Goal: Information Seeking & Learning: Check status

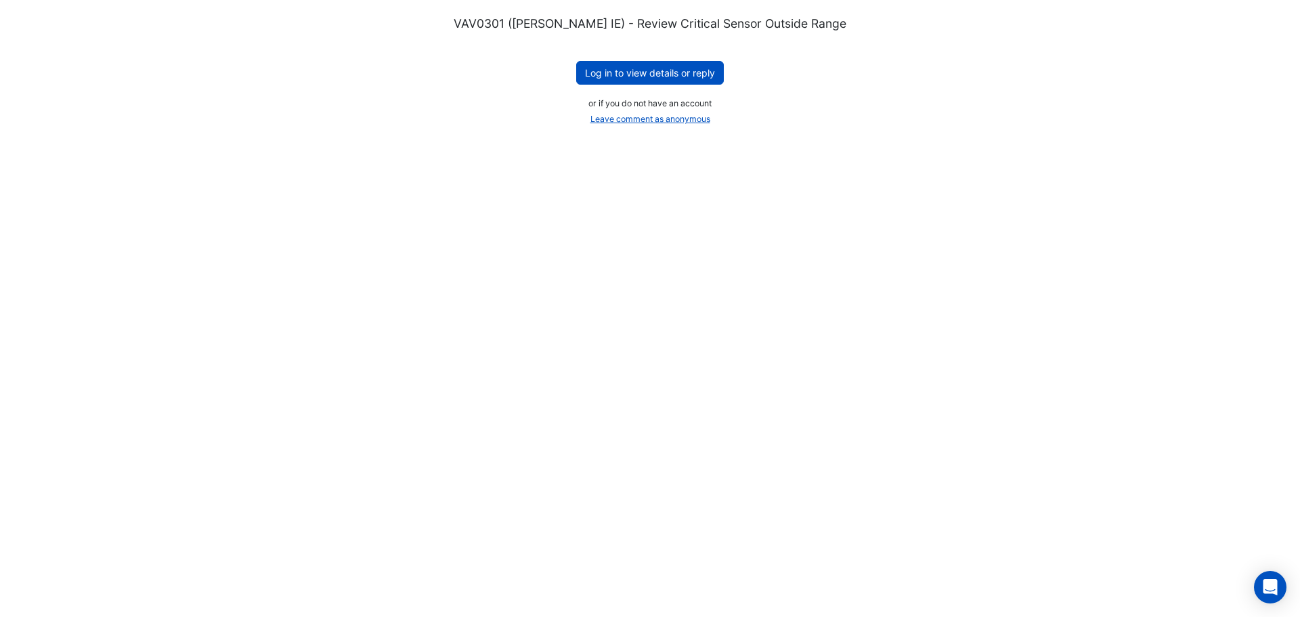
click at [690, 85] on div "VAV0301 (NABERS IE) - Review Critical Sensor Outside Range Log in to view detai…" at bounding box center [650, 72] width 1235 height 113
click at [672, 75] on button "Log in to view details or reply" at bounding box center [650, 73] width 148 height 24
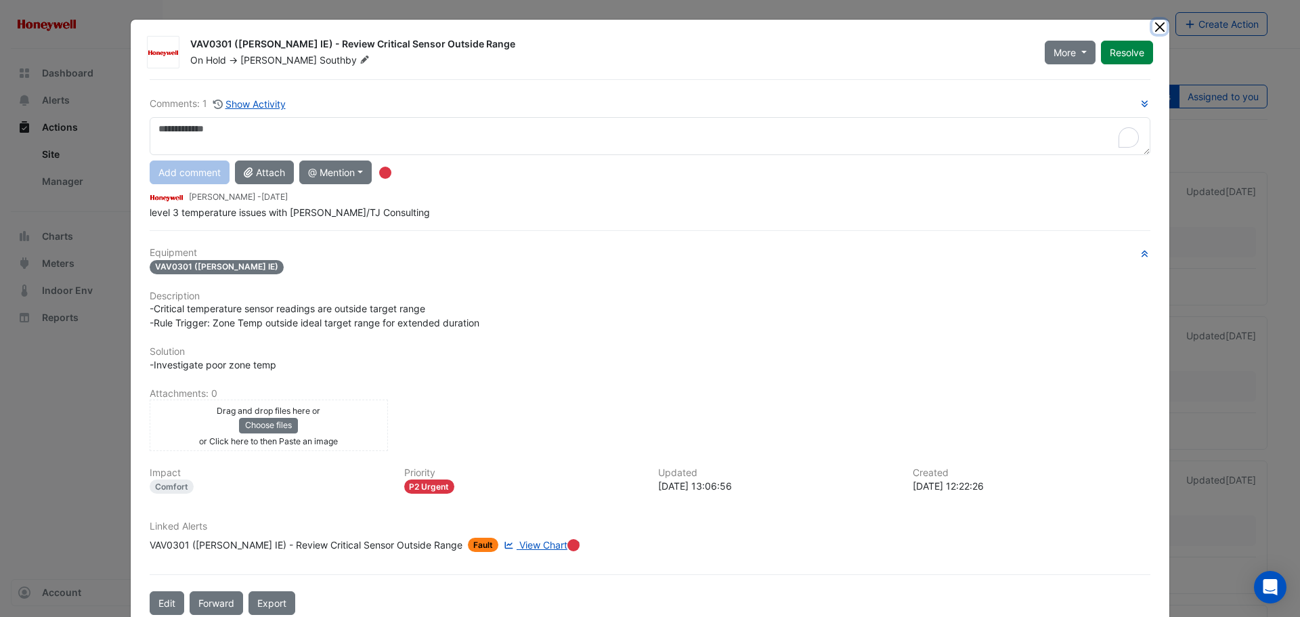
click at [1158, 28] on button "Close" at bounding box center [1160, 27] width 14 height 14
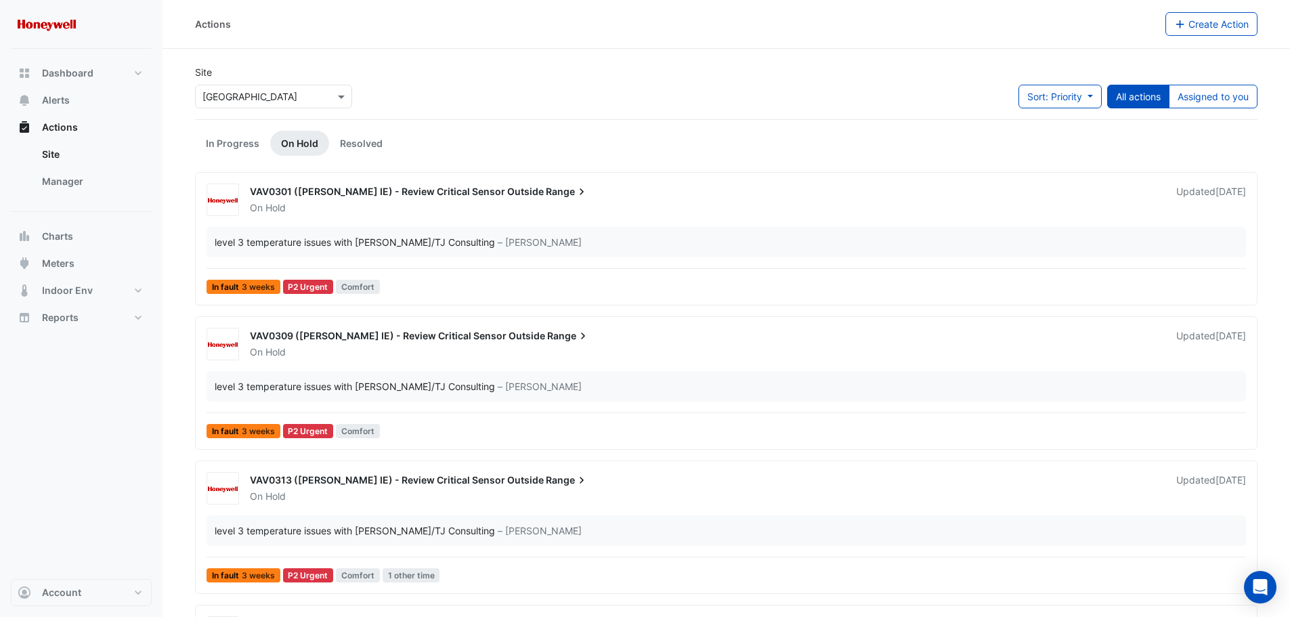
click at [546, 188] on span "Range" at bounding box center [567, 192] width 43 height 14
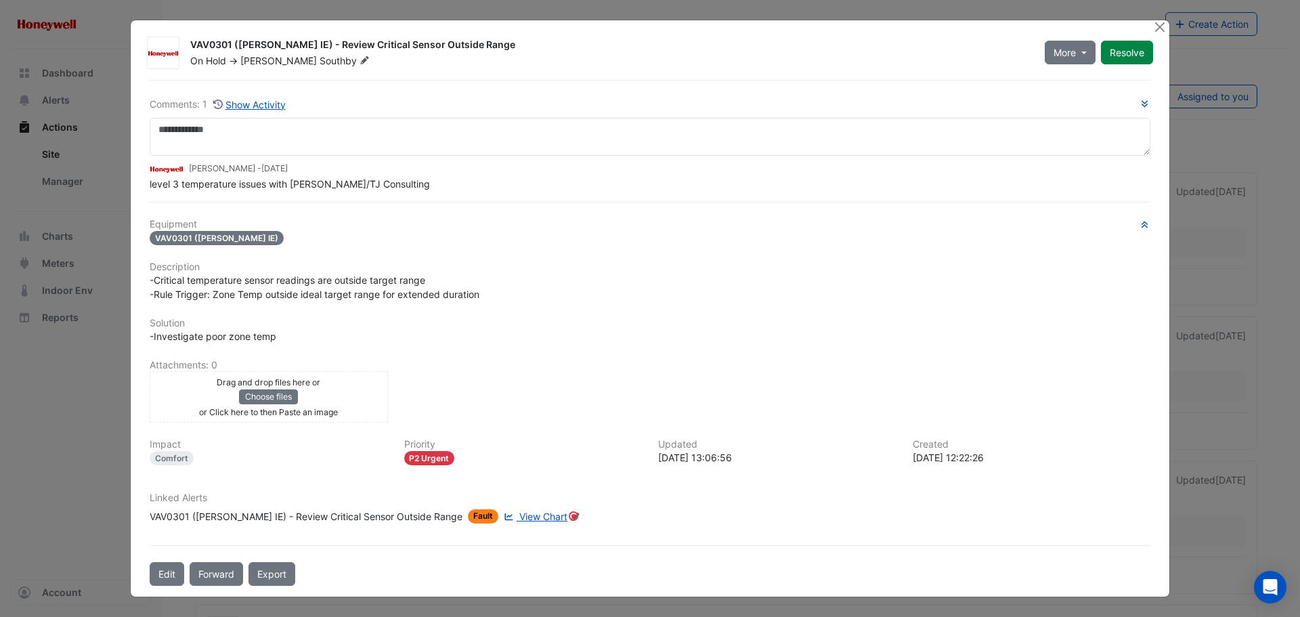
click at [520, 513] on span "View Chart" at bounding box center [544, 517] width 48 height 12
click at [1164, 32] on button "Close" at bounding box center [1160, 27] width 14 height 14
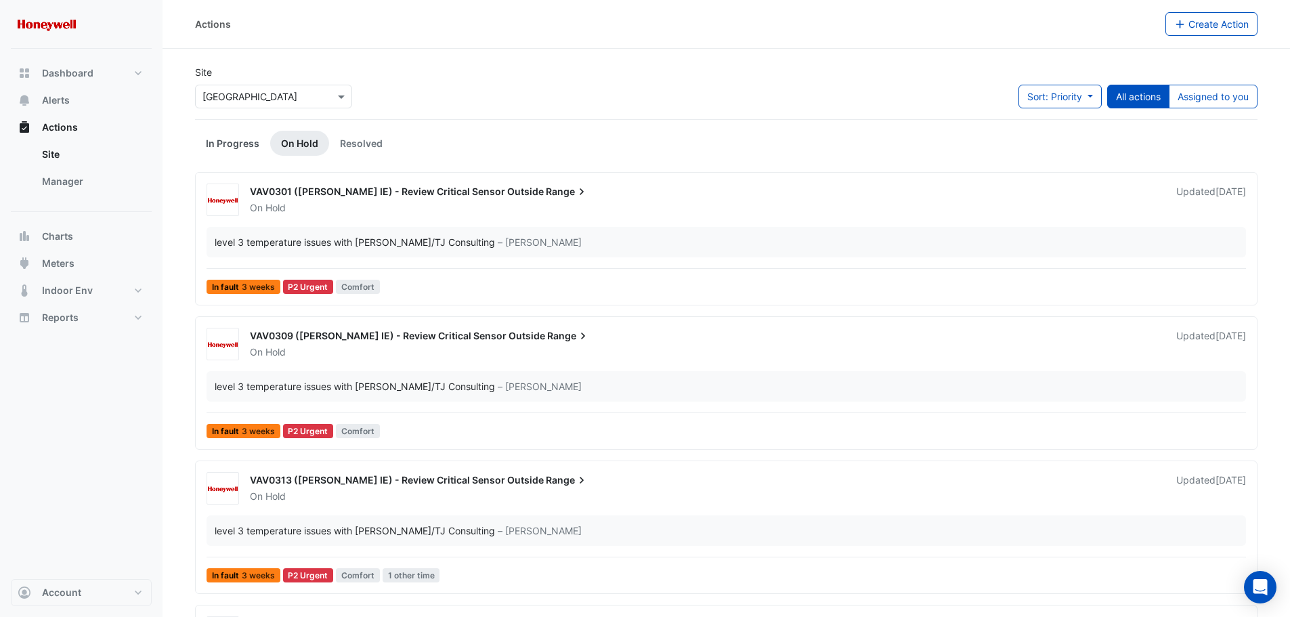
click at [224, 140] on link "In Progress" at bounding box center [232, 143] width 75 height 25
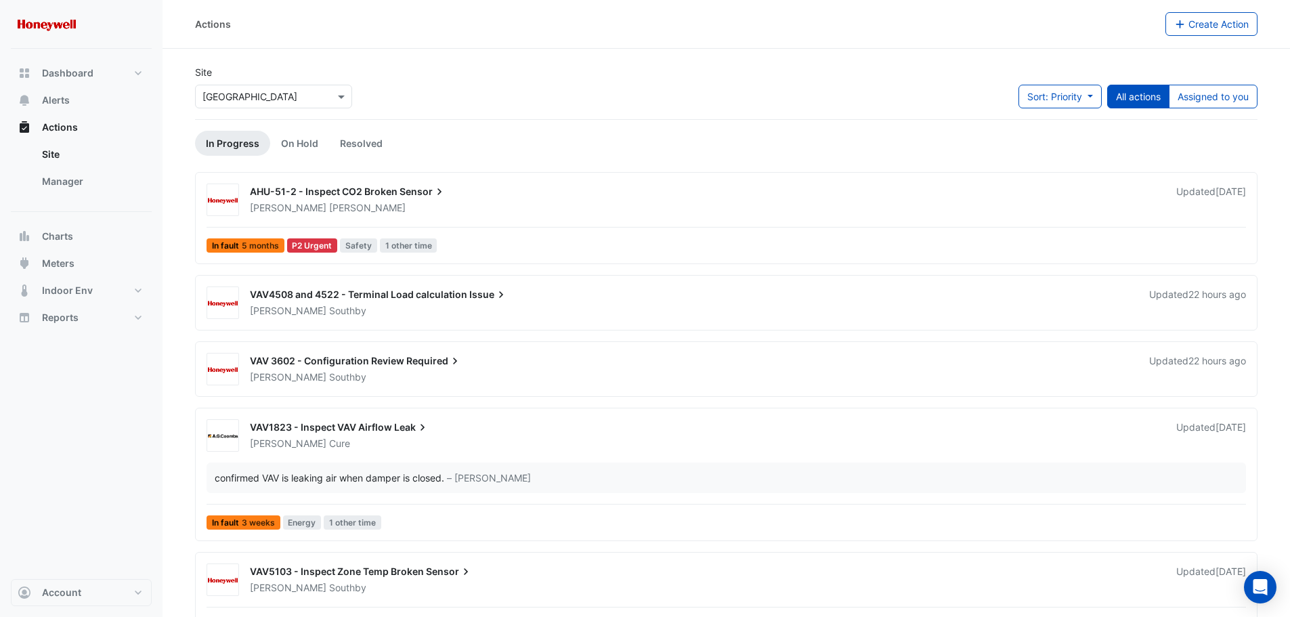
click at [349, 201] on div "James Robertson" at bounding box center [705, 208] width 913 height 14
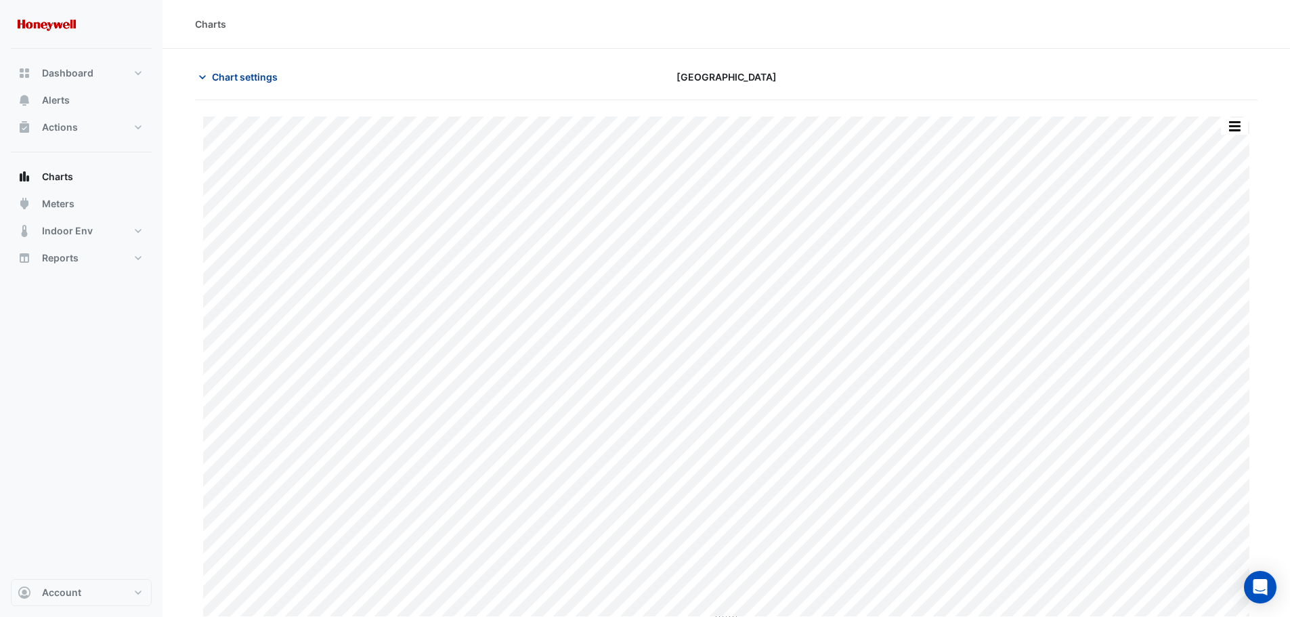
click at [199, 76] on icon "button" at bounding box center [203, 77] width 14 height 14
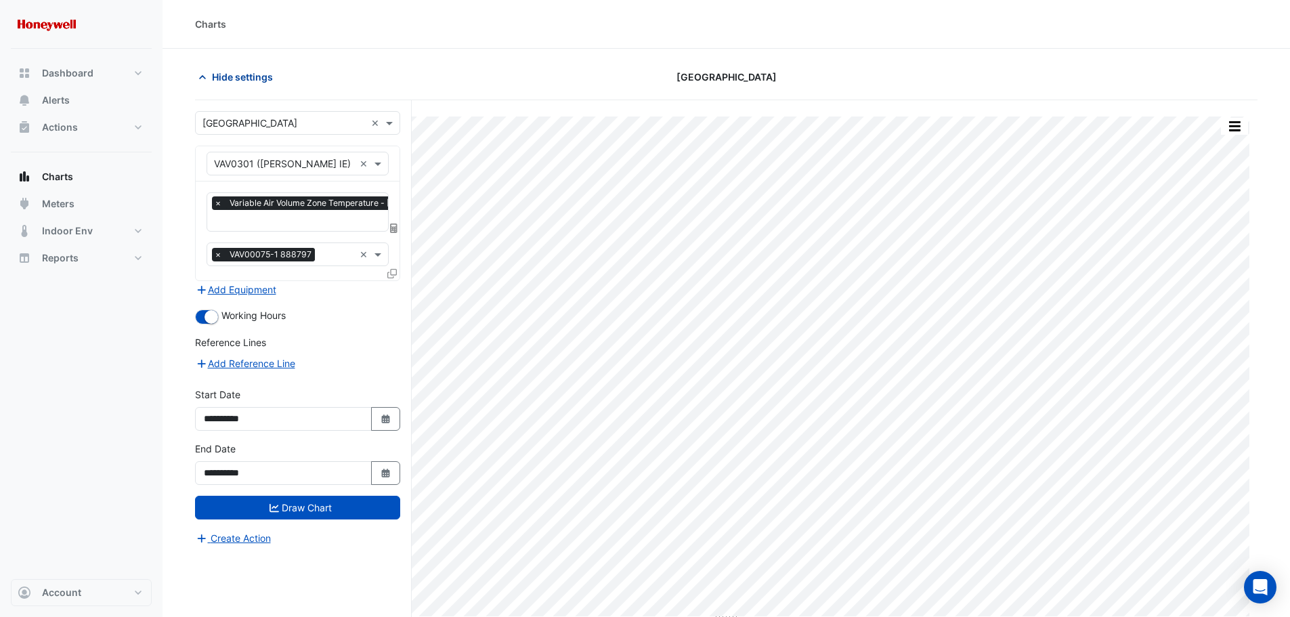
click at [226, 81] on span "Hide settings" at bounding box center [242, 77] width 61 height 14
